Goal: Task Accomplishment & Management: Manage account settings

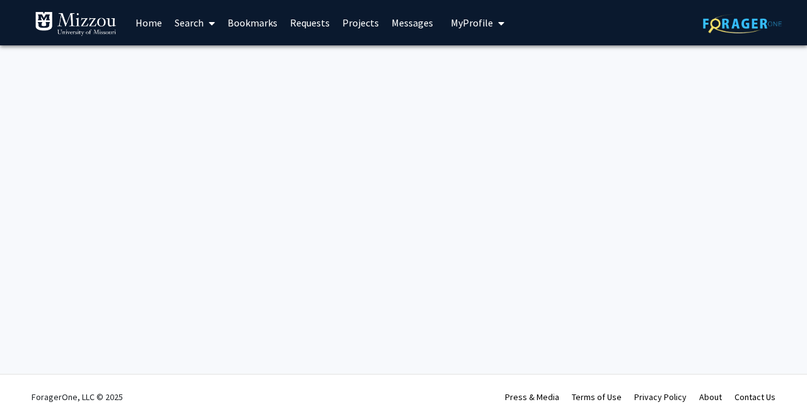
drag, startPoint x: 461, startPoint y: 32, endPoint x: 460, endPoint y: 26, distance: 6.6
click at [460, 26] on button "My Profile" at bounding box center [477, 22] width 61 height 45
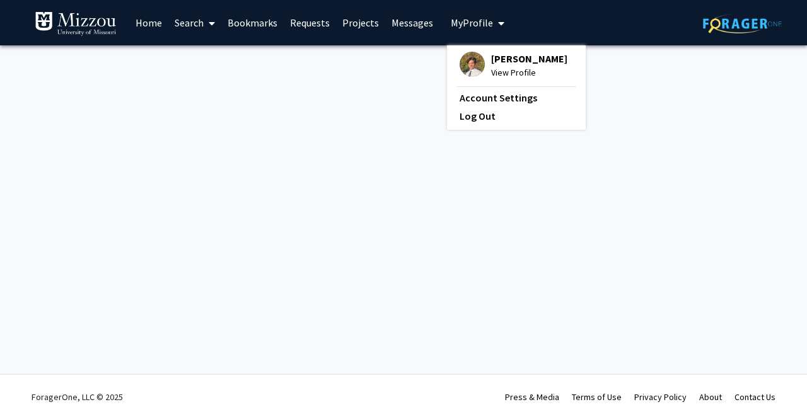
click at [465, 56] on img at bounding box center [472, 64] width 25 height 25
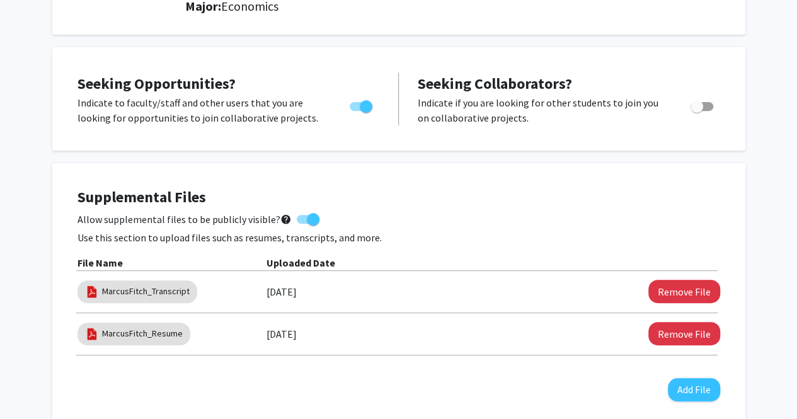
scroll to position [196, 0]
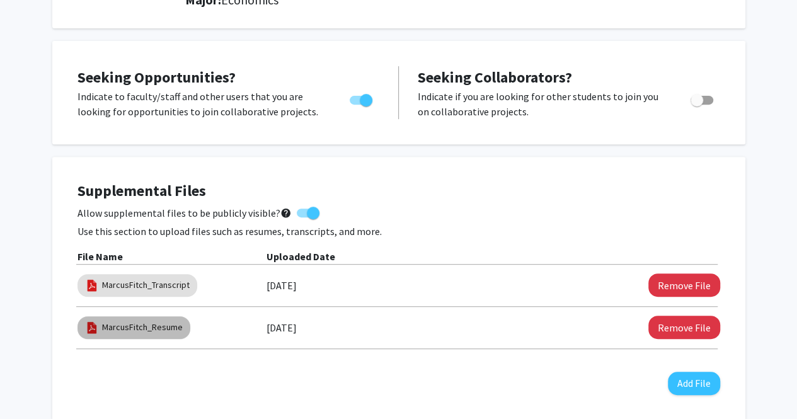
click at [140, 320] on mat-chip "MarcusFitch_Resume" at bounding box center [134, 327] width 113 height 23
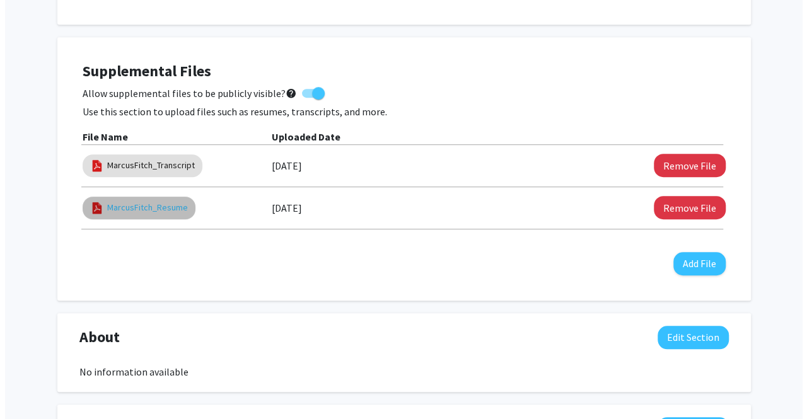
scroll to position [315, 0]
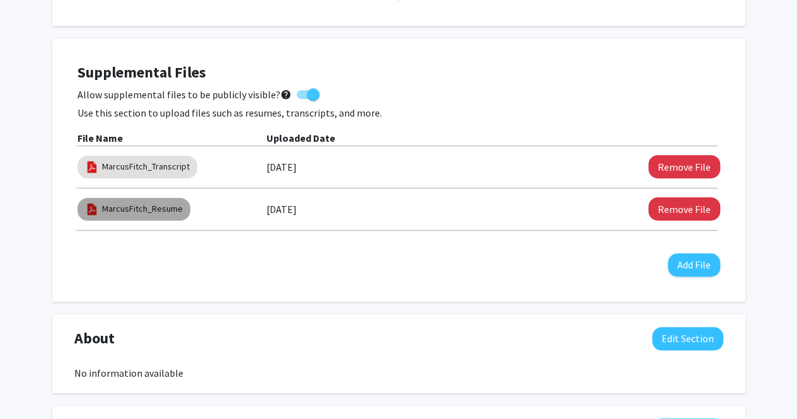
click at [168, 215] on link "MarcusFitch_Resume" at bounding box center [142, 208] width 81 height 13
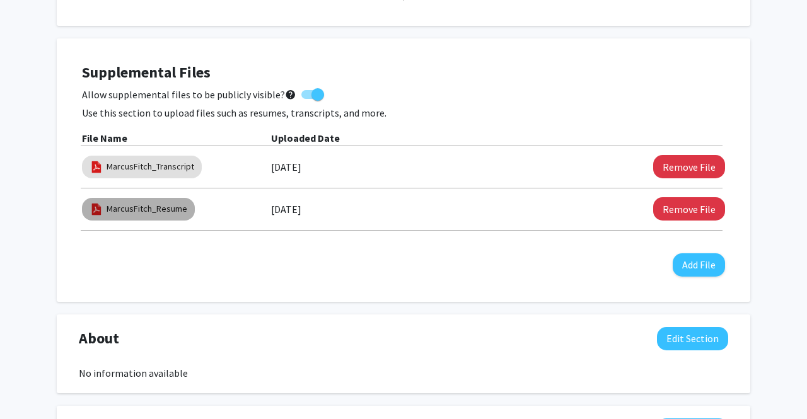
select select "custom"
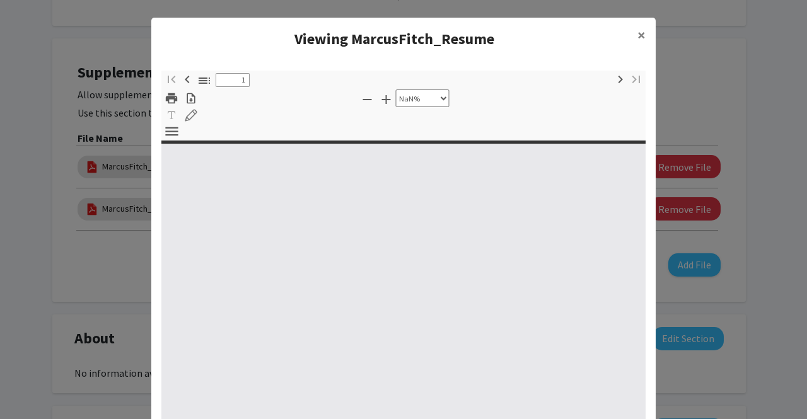
type input "0"
select select "custom"
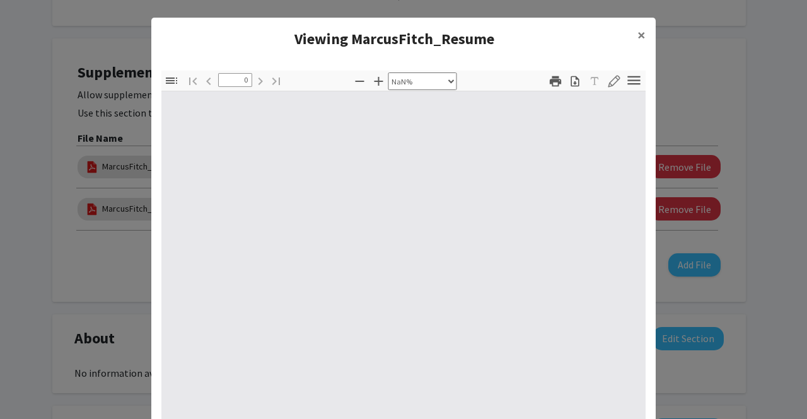
type input "1"
select select "auto"
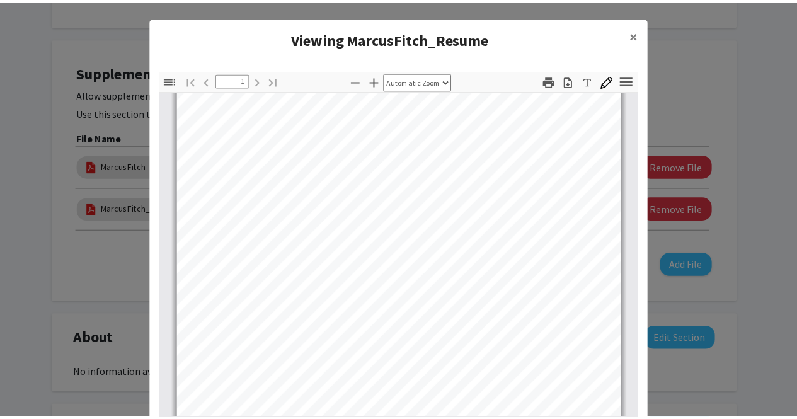
scroll to position [236, 0]
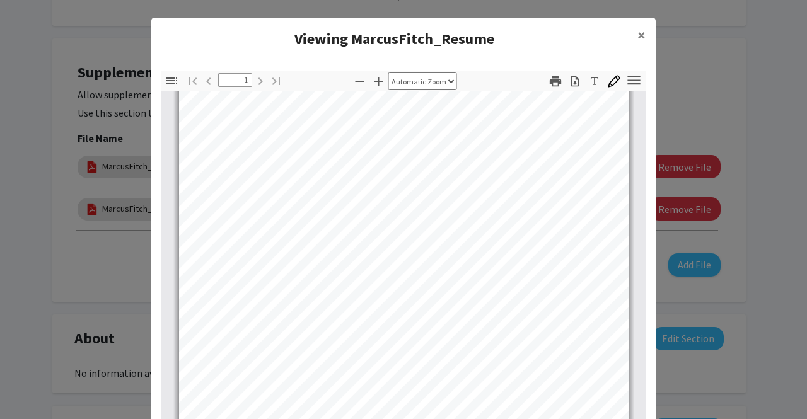
click at [69, 239] on modal-container "Viewing MarcusFitch_Resume × Thumbnails Document Outline Attachments Layers Cur…" at bounding box center [403, 209] width 807 height 419
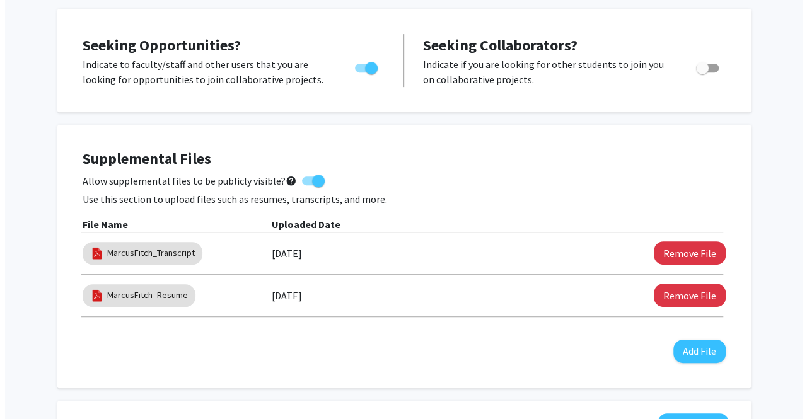
scroll to position [228, 0]
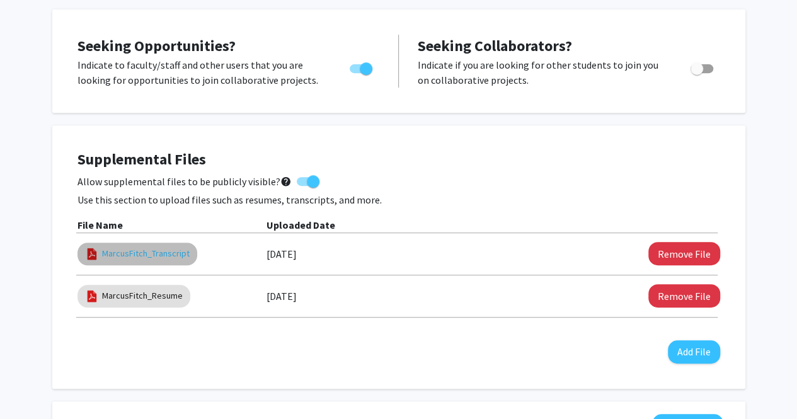
click at [164, 249] on link "MarcusFitch_Transcript" at bounding box center [146, 253] width 88 height 13
select select "custom"
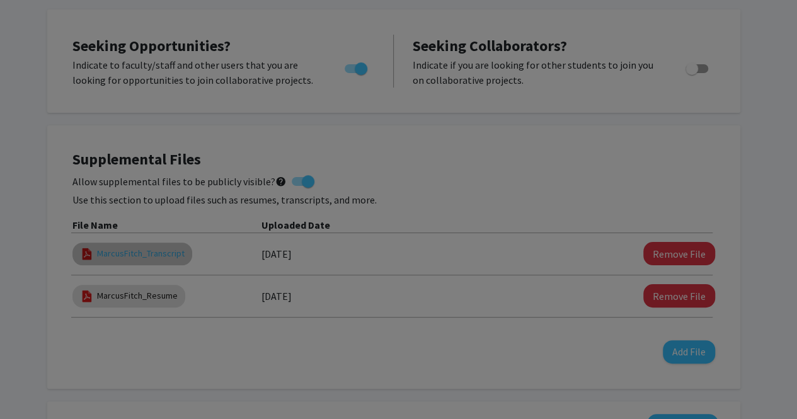
type input "0"
select select "custom"
type input "1"
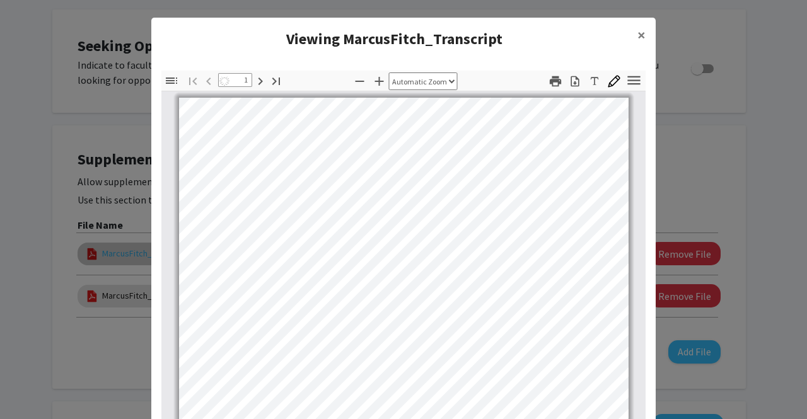
select select "auto"
